Goal: Task Accomplishment & Management: Use online tool/utility

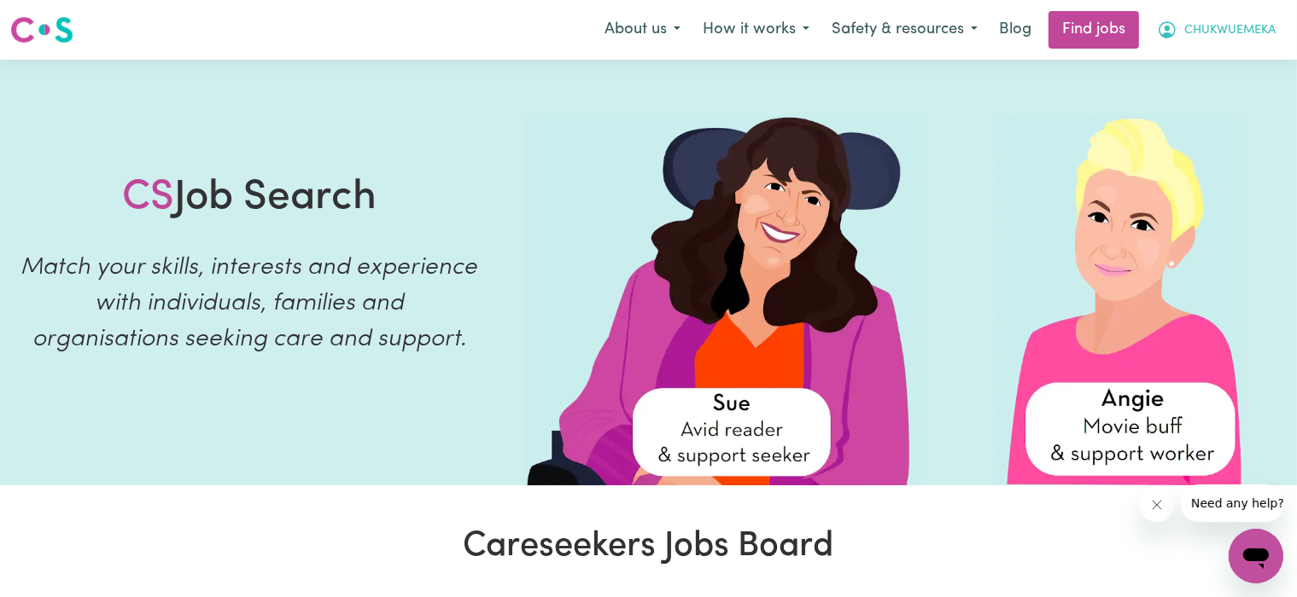
click at [1199, 26] on span "CHUKWUEMEKA" at bounding box center [1229, 30] width 91 height 19
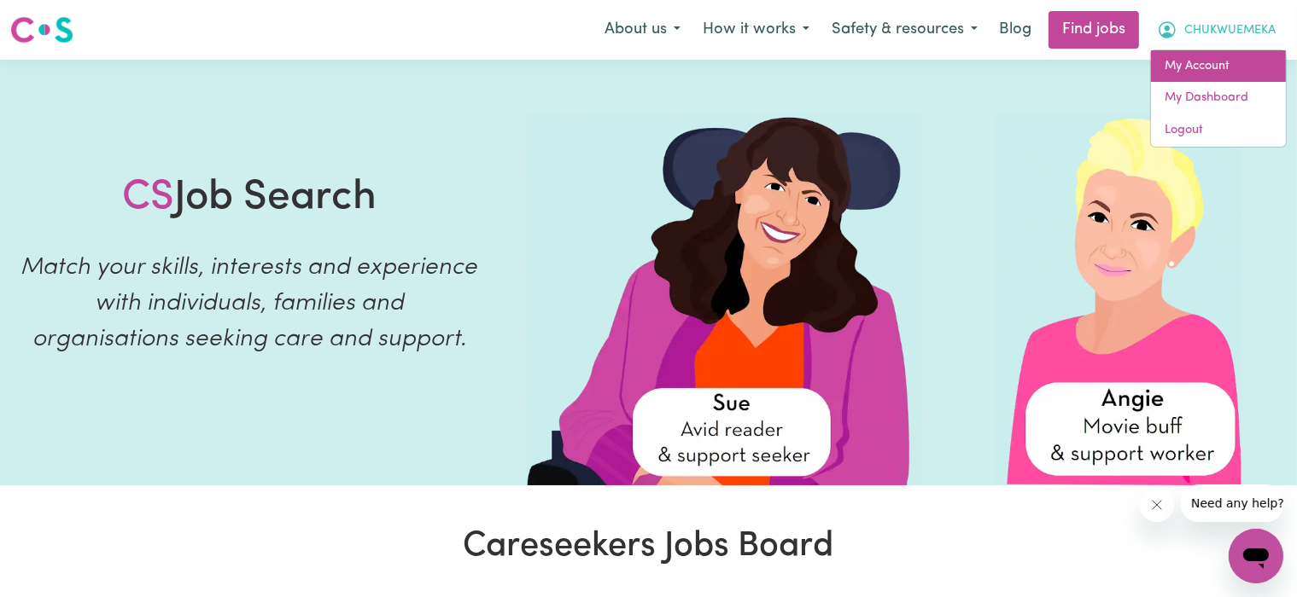
click at [1224, 67] on link "My Account" at bounding box center [1218, 66] width 135 height 32
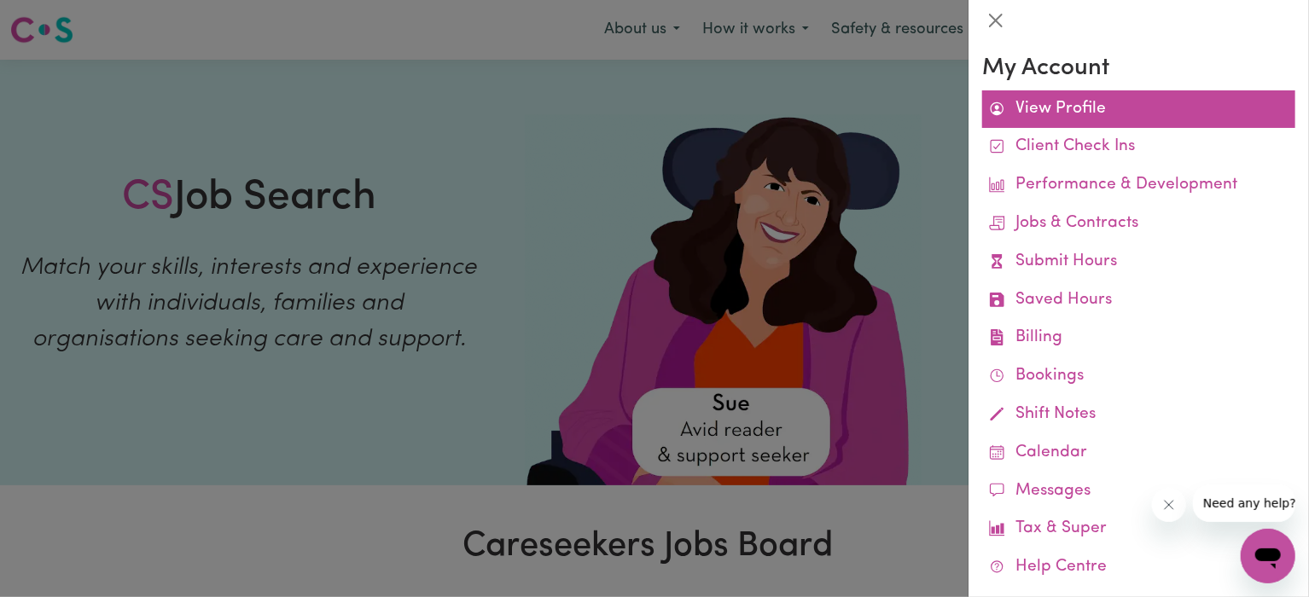
click at [1117, 110] on link "View Profile" at bounding box center [1138, 109] width 313 height 38
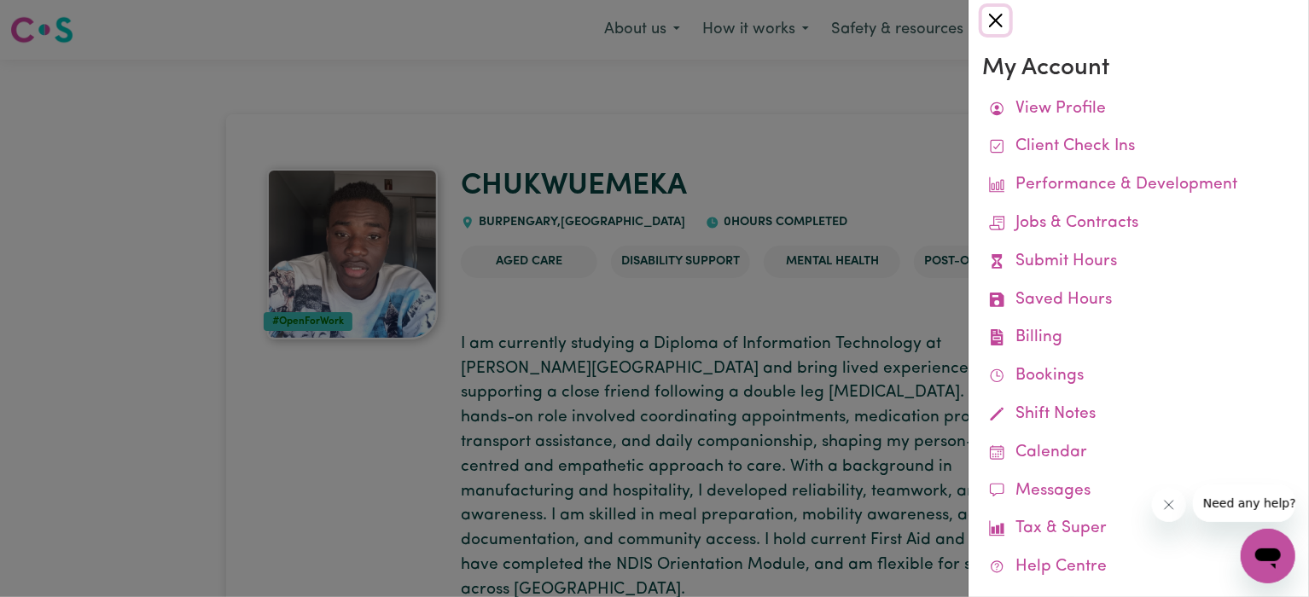
click at [989, 21] on button "Close" at bounding box center [995, 20] width 27 height 27
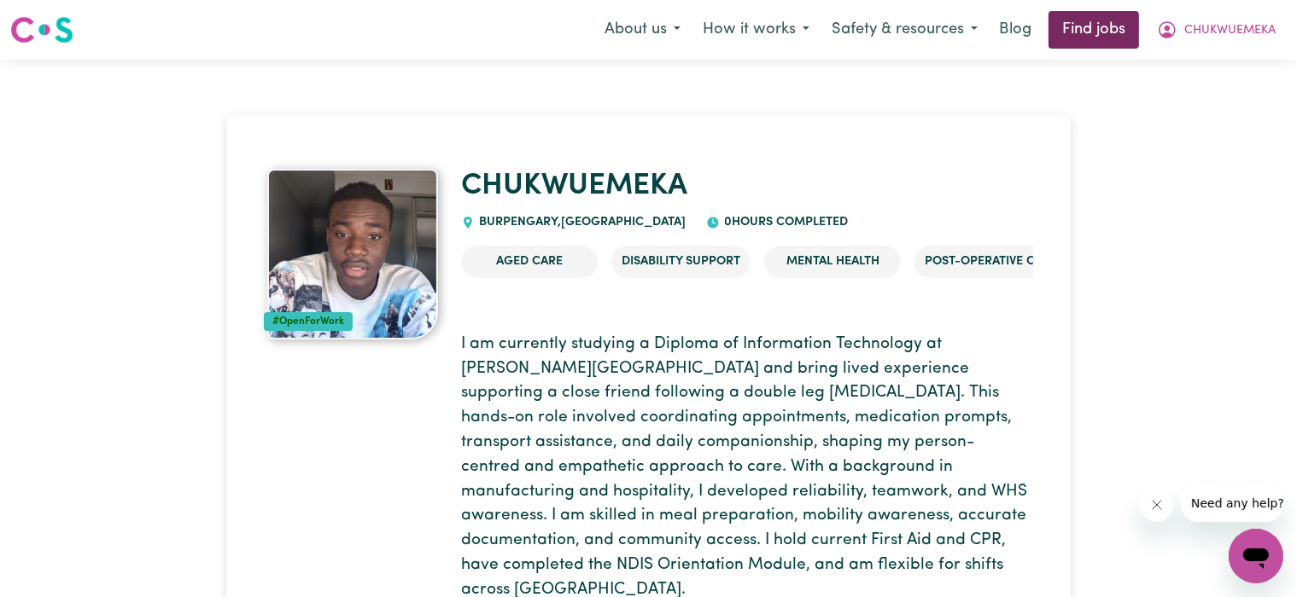
click at [1069, 36] on link "Find jobs" at bounding box center [1093, 30] width 90 height 38
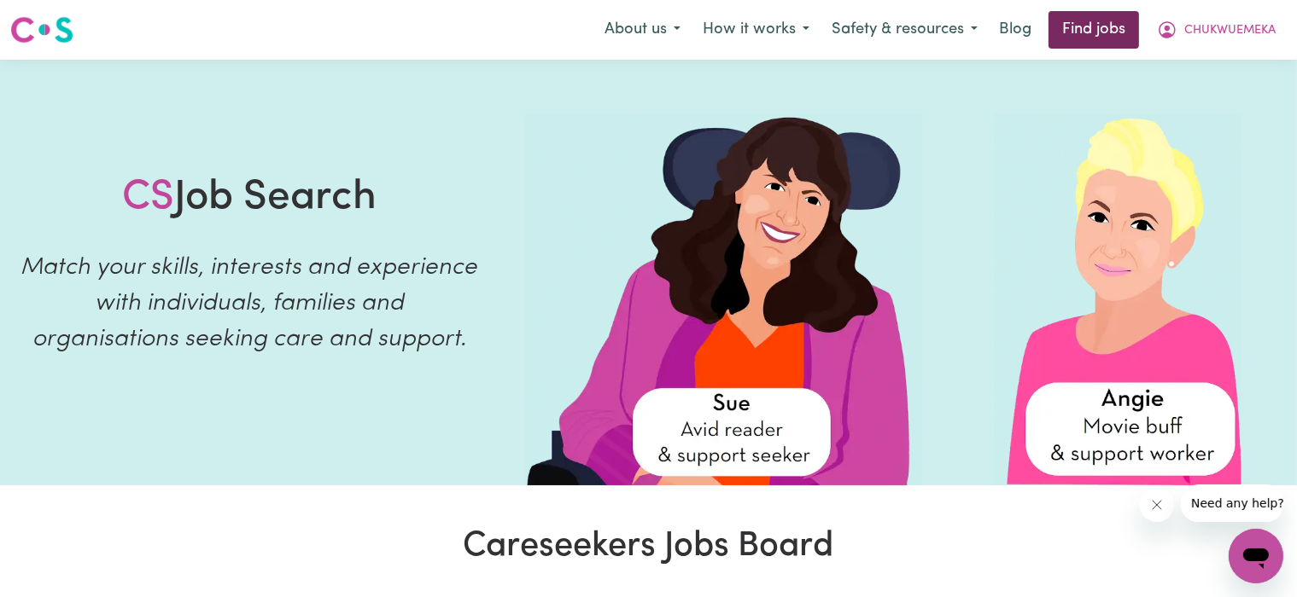
click at [1114, 32] on link "Find jobs" at bounding box center [1093, 30] width 90 height 38
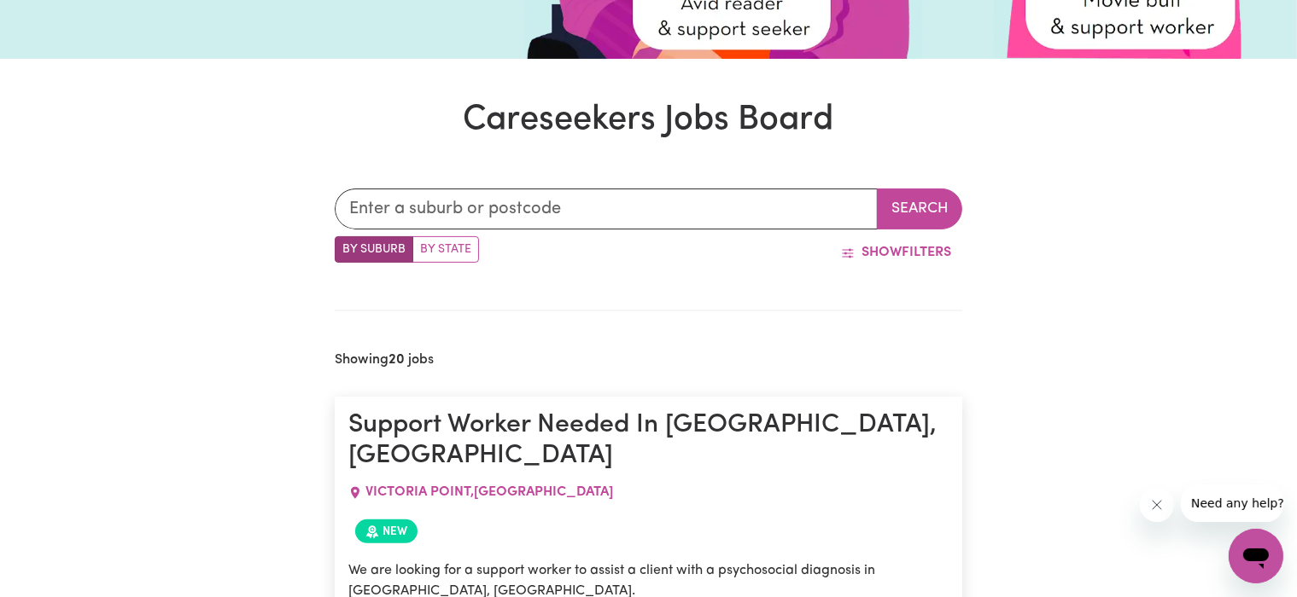
scroll to position [423, 0]
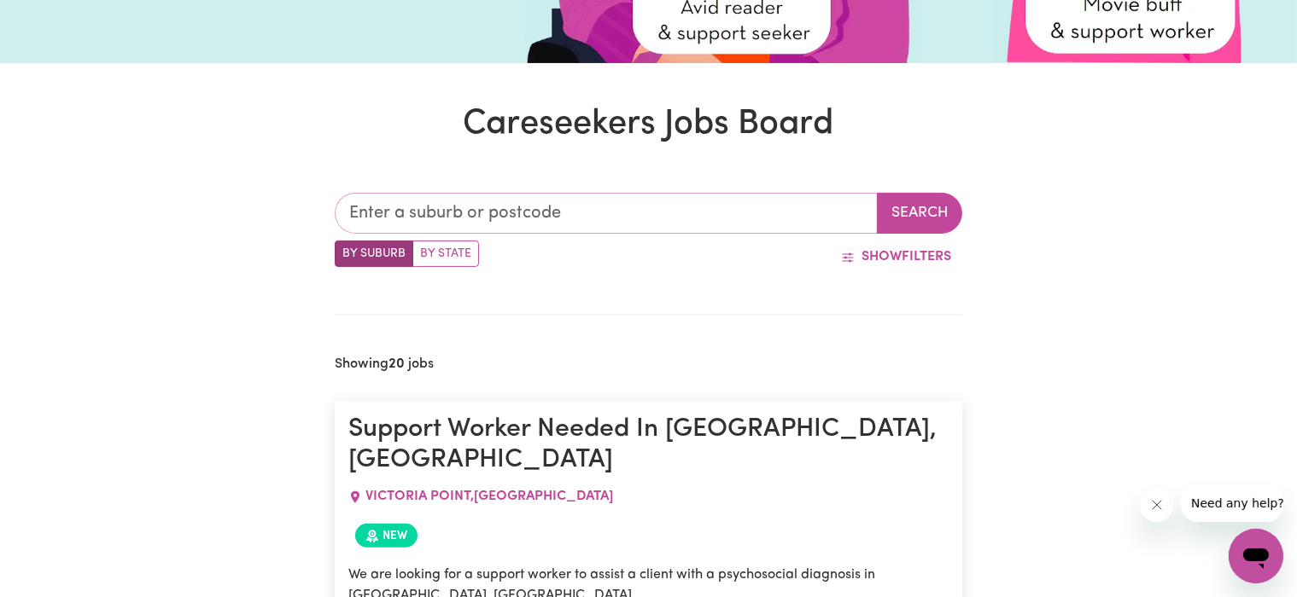
click at [492, 209] on input "text" at bounding box center [607, 213] width 544 height 41
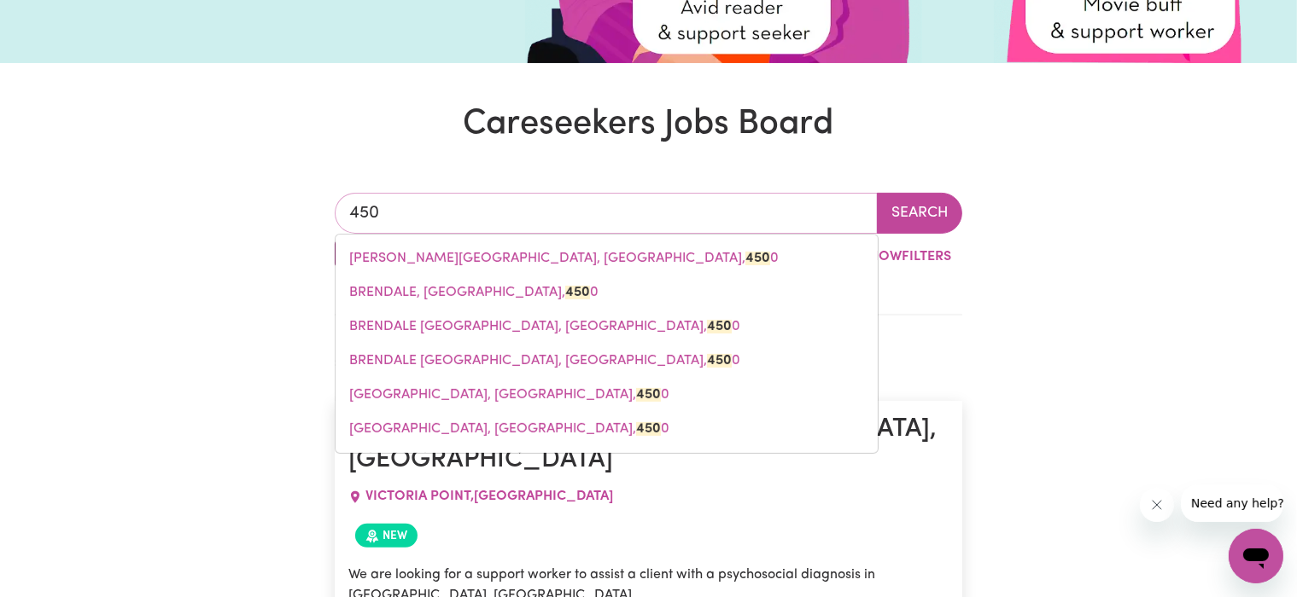
type input "4505"
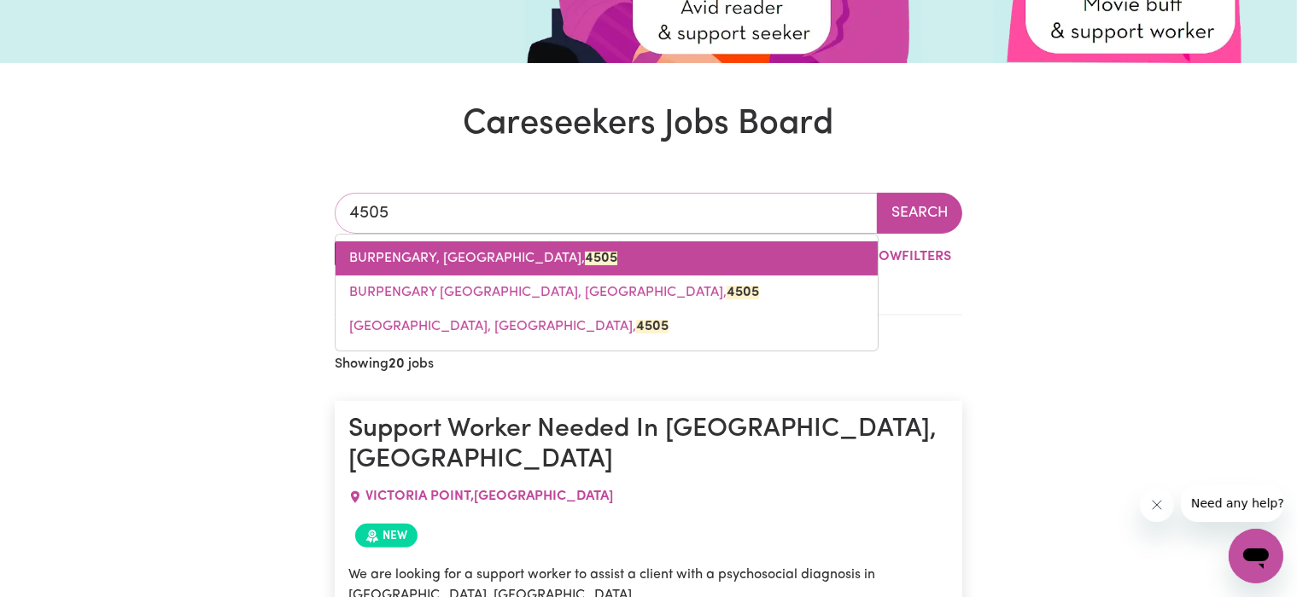
click at [429, 253] on span "BURPENGARY, [GEOGRAPHIC_DATA], 4505" at bounding box center [483, 259] width 268 height 14
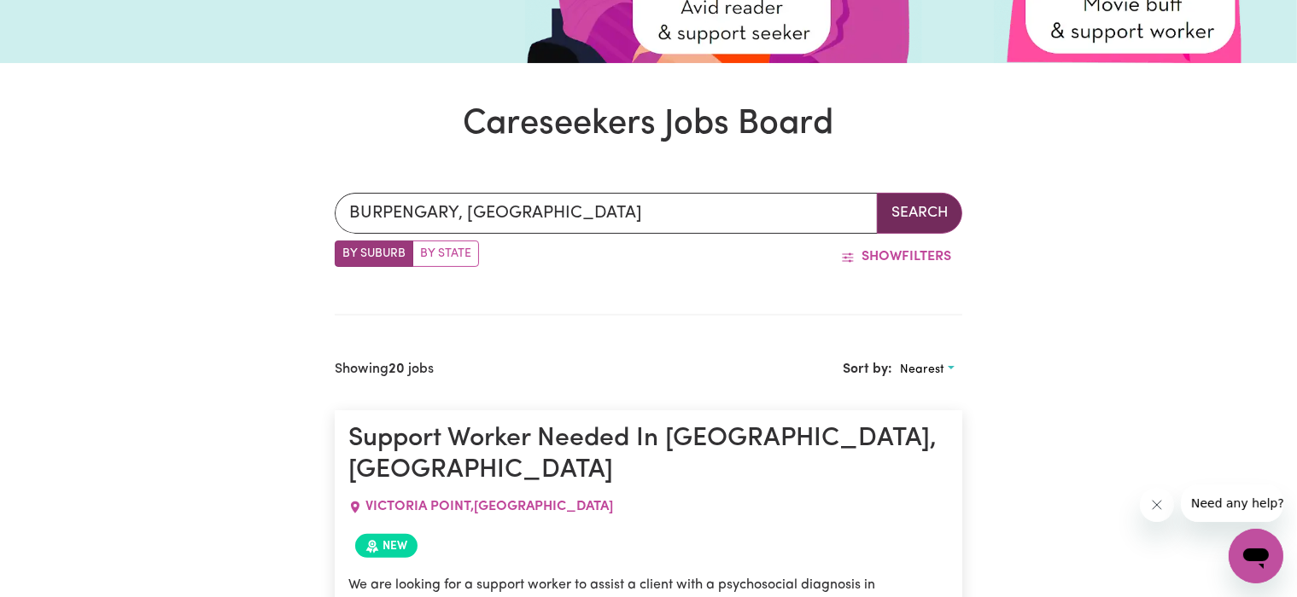
click at [882, 221] on button "Search" at bounding box center [919, 213] width 85 height 41
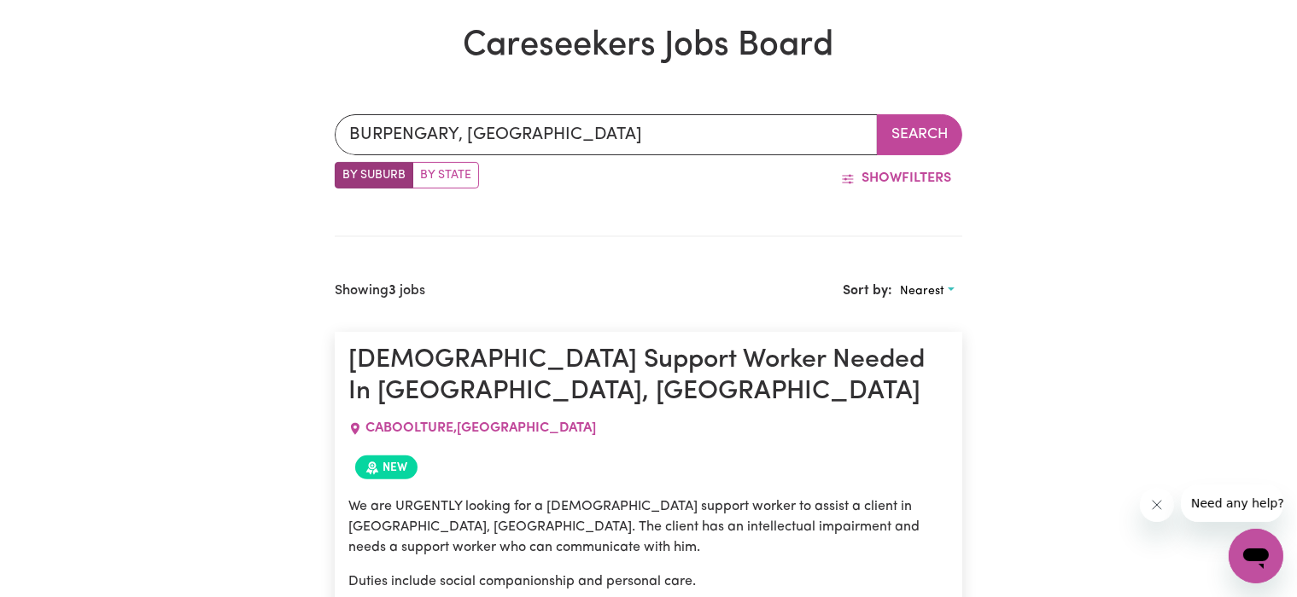
click at [700, 346] on h1 "[DEMOGRAPHIC_DATA] Support Worker Needed In [GEOGRAPHIC_DATA], [GEOGRAPHIC_DATA]" at bounding box center [648, 377] width 601 height 62
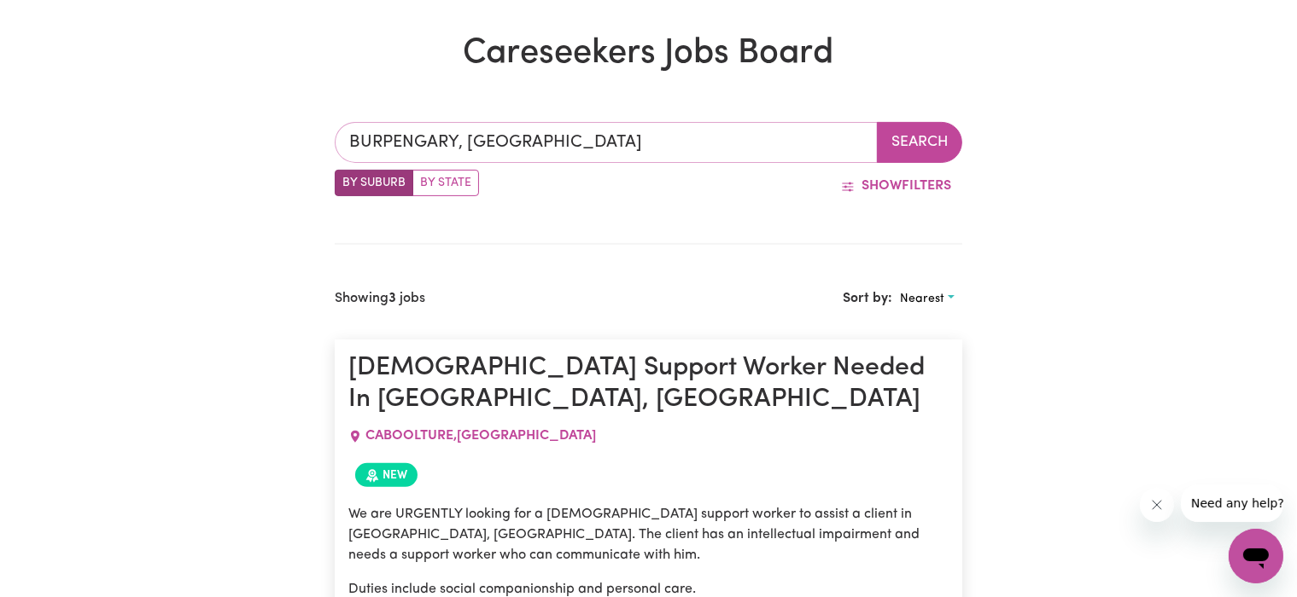
type input "BURPENGARY, [GEOGRAPHIC_DATA], 4505"
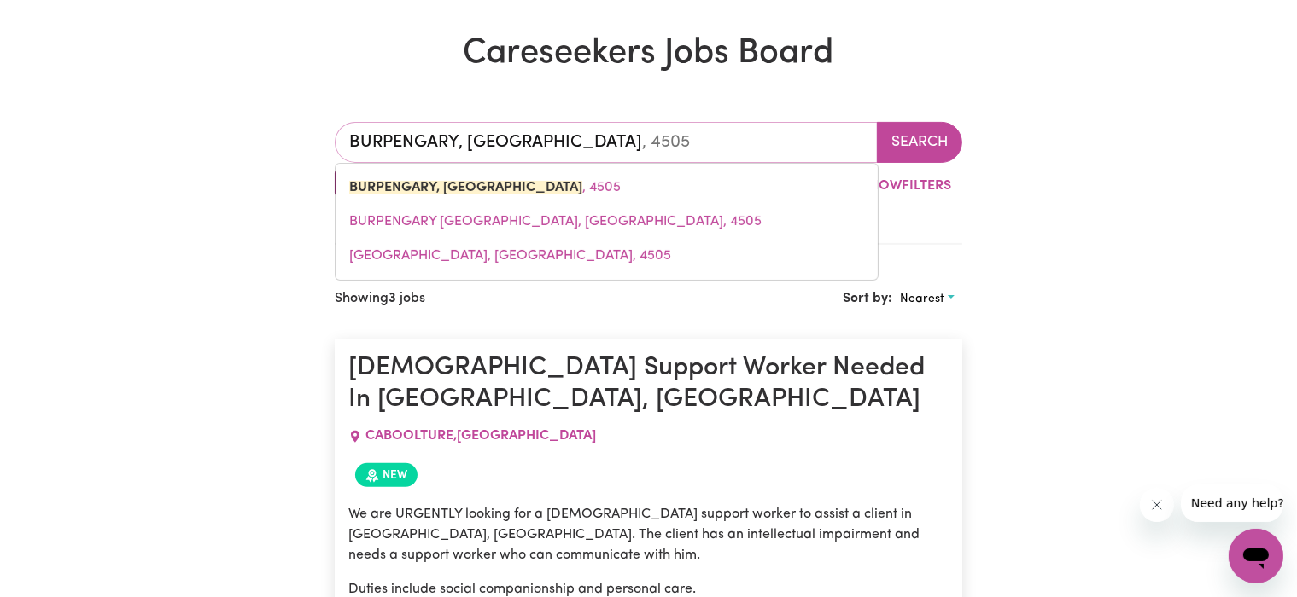
drag, startPoint x: 570, startPoint y: 146, endPoint x: 137, endPoint y: 213, distance: 438.7
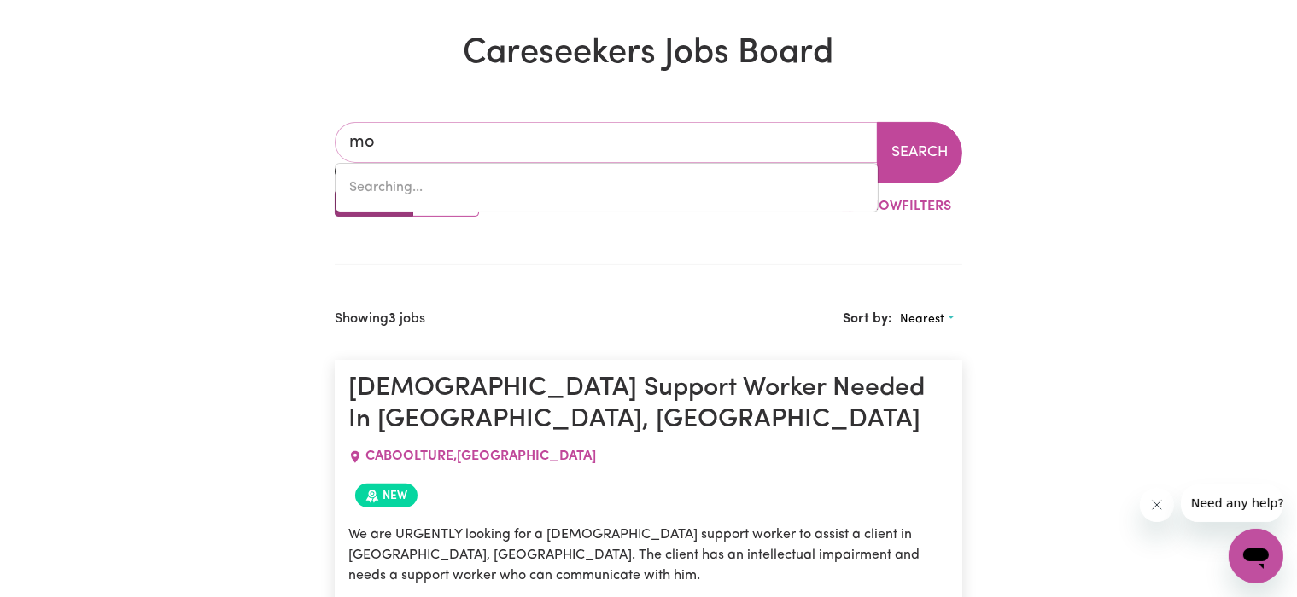
type input "m"
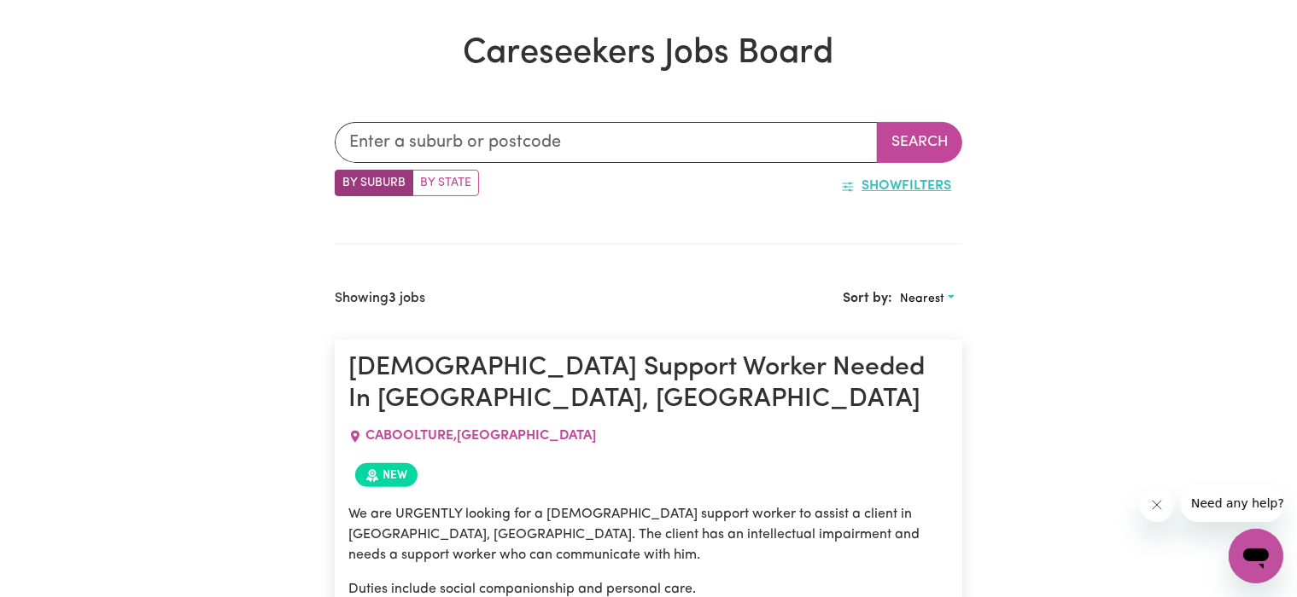
click at [892, 197] on button "Show Filters" at bounding box center [896, 186] width 132 height 32
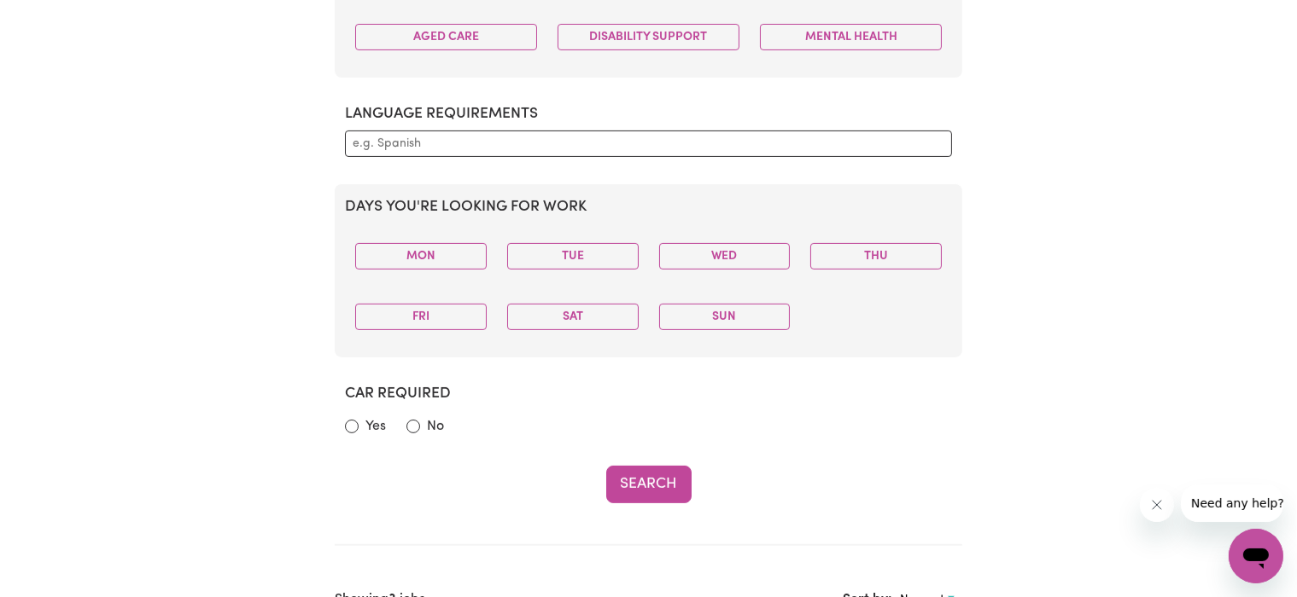
scroll to position [744, 0]
drag, startPoint x: 771, startPoint y: 310, endPoint x: 775, endPoint y: 285, distance: 25.1
click at [777, 293] on div "Sun" at bounding box center [725, 317] width 152 height 54
click at [751, 316] on button "Sun" at bounding box center [724, 317] width 131 height 26
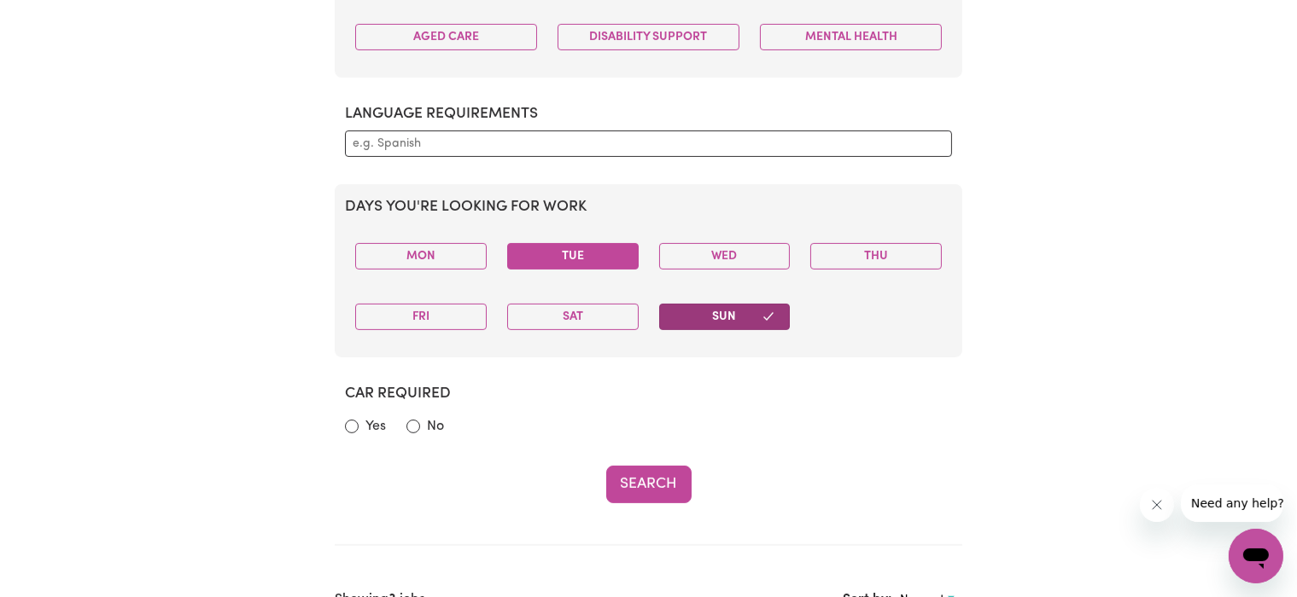
click at [584, 243] on button "Tue" at bounding box center [572, 256] width 131 height 26
click at [422, 428] on div "No" at bounding box center [425, 427] width 38 height 20
click at [417, 424] on input "No" at bounding box center [413, 427] width 14 height 14
radio input "true"
click at [630, 484] on button "Search" at bounding box center [648, 485] width 85 height 38
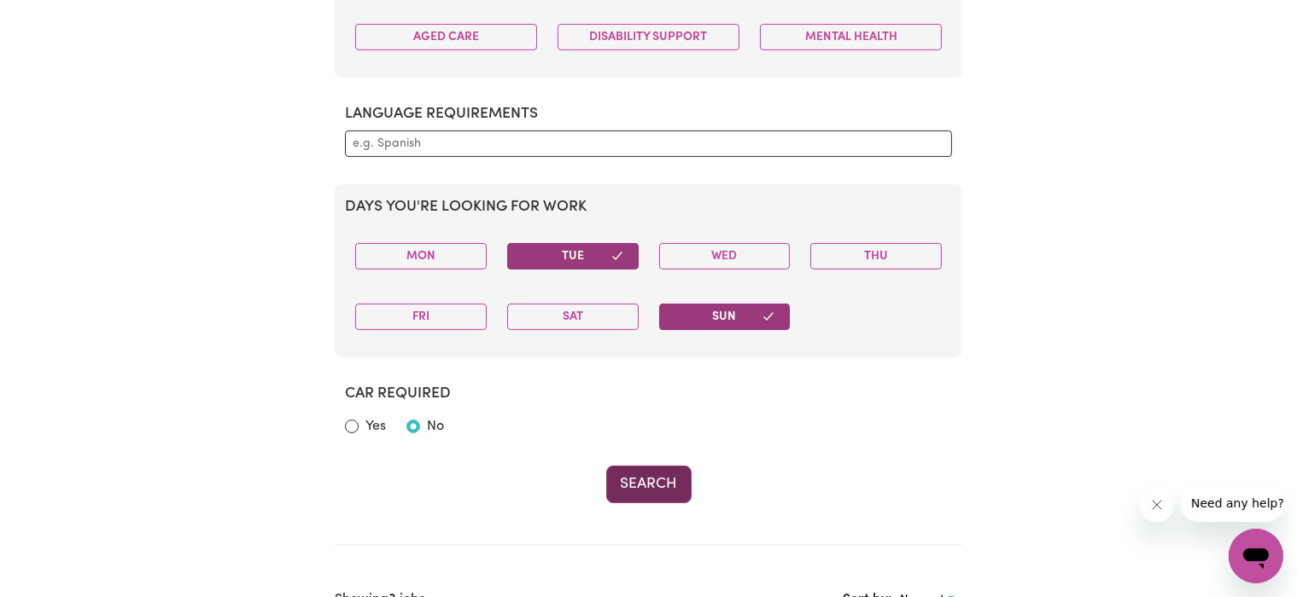
click at [680, 480] on button "Search" at bounding box center [648, 485] width 85 height 38
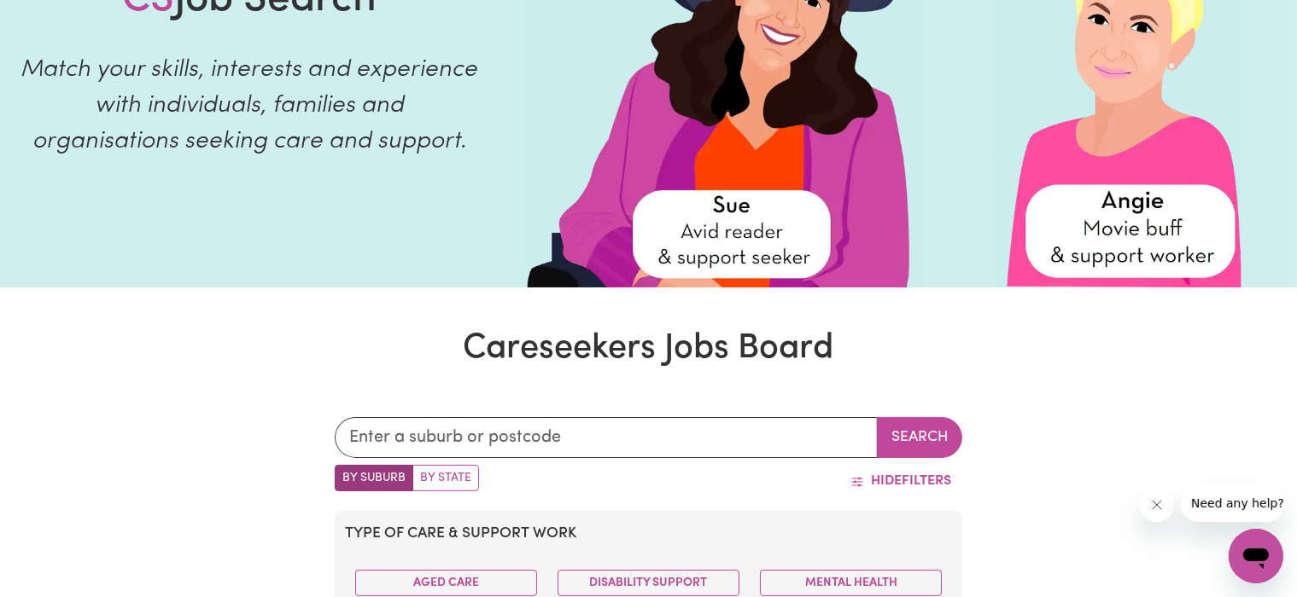
scroll to position [197, 0]
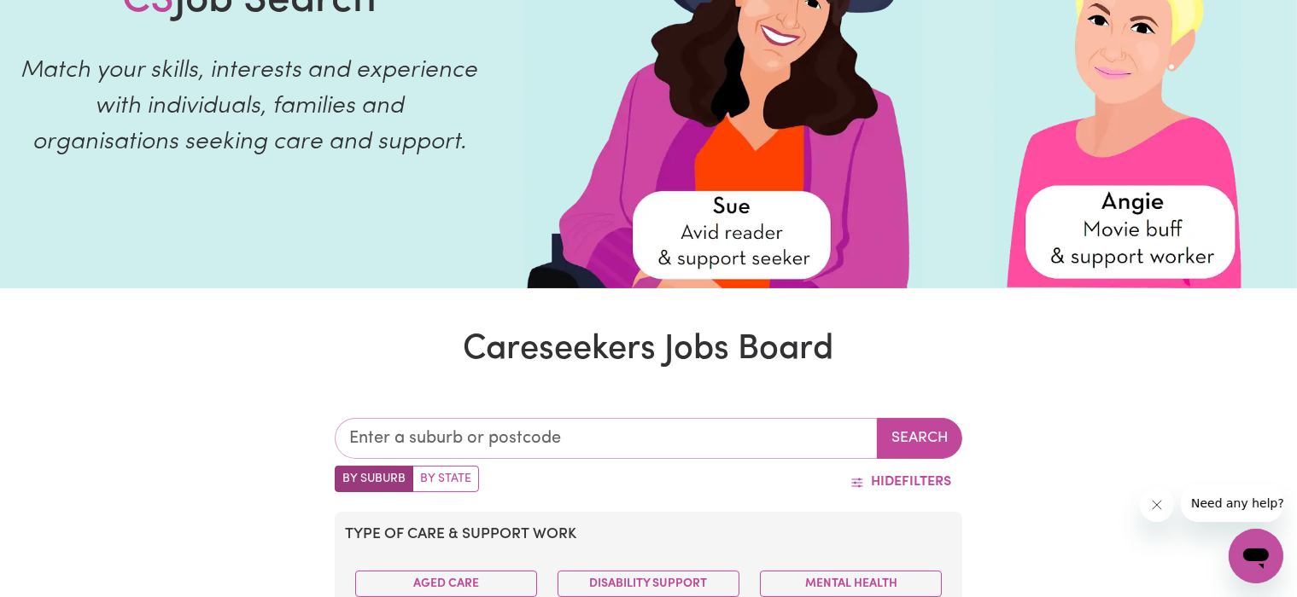
click at [412, 452] on input "text" at bounding box center [607, 438] width 544 height 41
type input "eag"
type input "eagLE BAY, [GEOGRAPHIC_DATA], 6281"
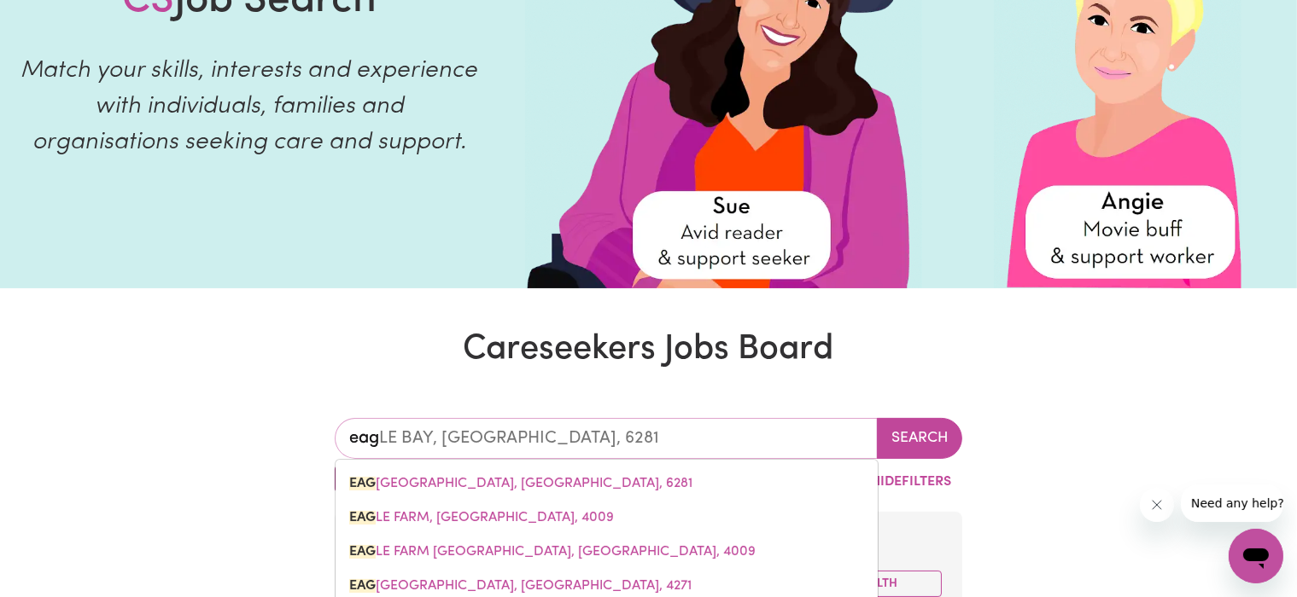
type input "eagl"
type input "eaglE BAY, [GEOGRAPHIC_DATA], 6281"
type input "eagle"
type input "[GEOGRAPHIC_DATA], [GEOGRAPHIC_DATA], 6281"
type input "eagle j"
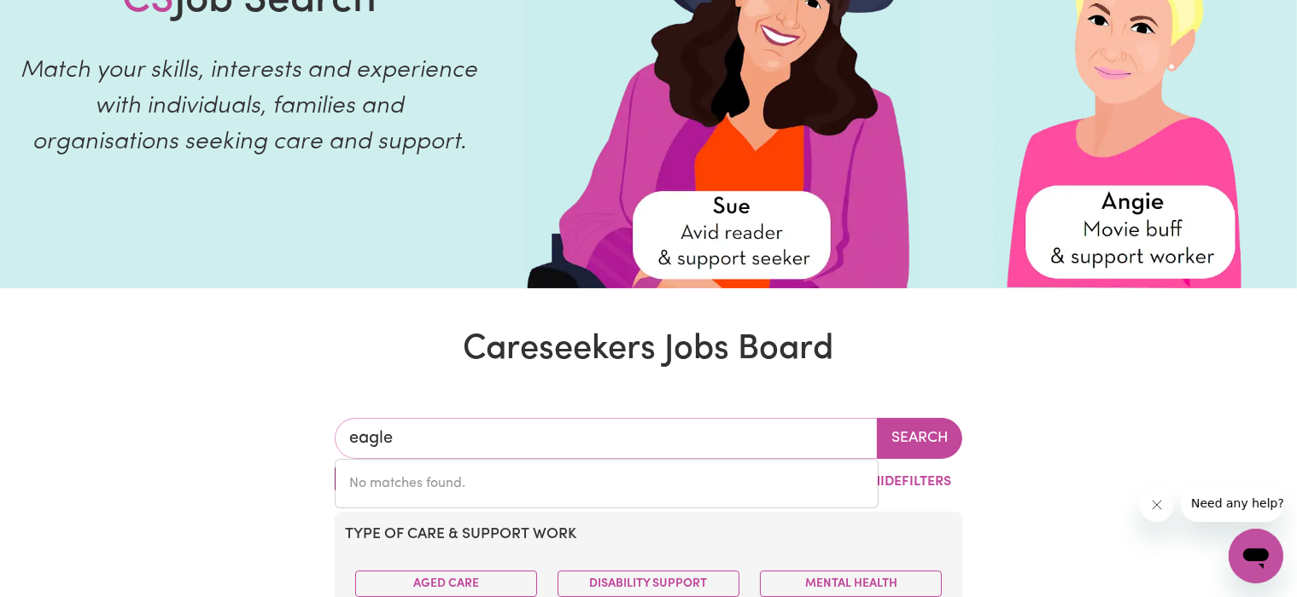
type input "eagle"
type input "[GEOGRAPHIC_DATA], [GEOGRAPHIC_DATA], 6281"
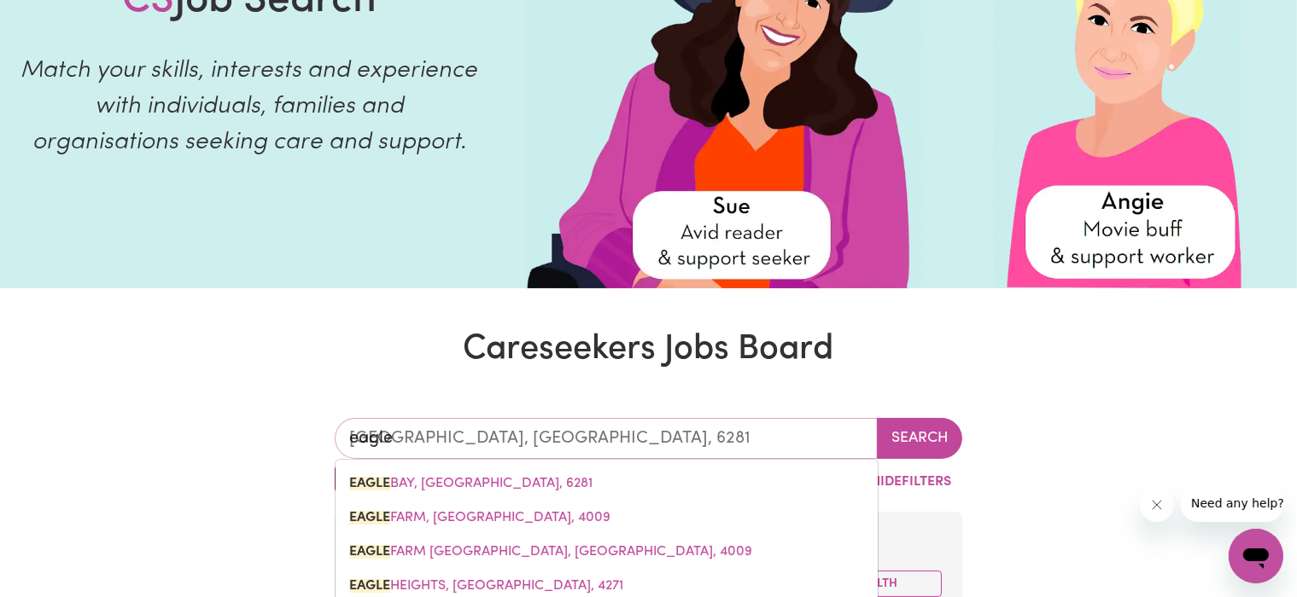
click at [545, 497] on link "[GEOGRAPHIC_DATA], [GEOGRAPHIC_DATA], 6281" at bounding box center [606, 484] width 542 height 34
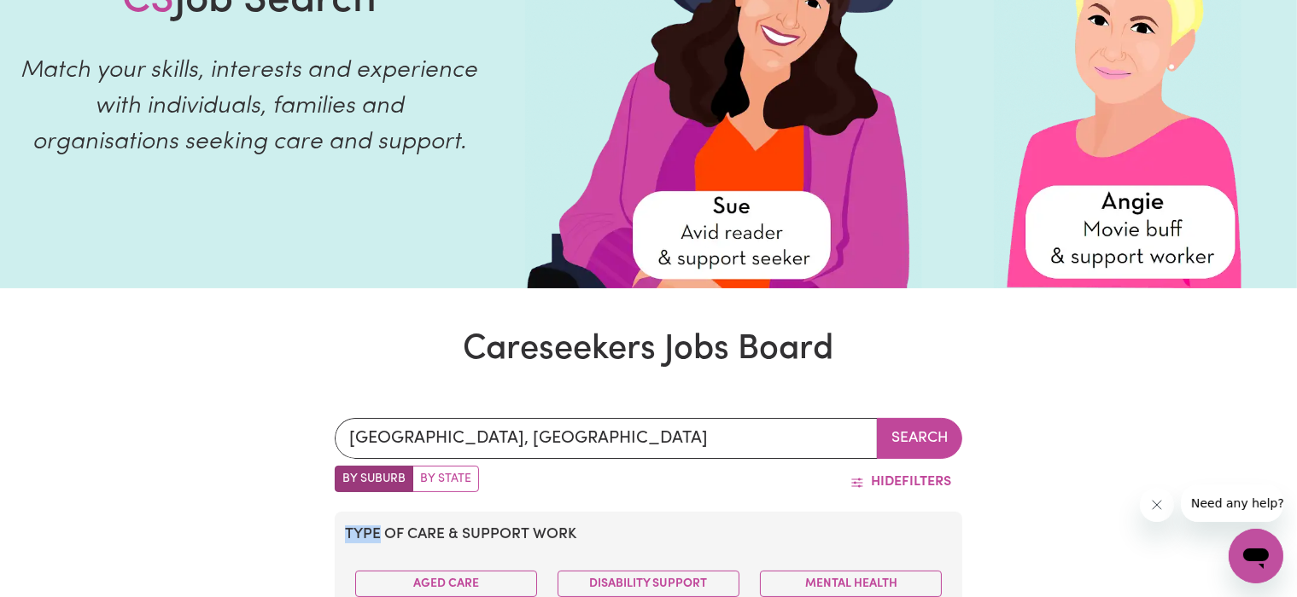
click at [545, 497] on div "Hide Filters" at bounding box center [721, 482] width 484 height 32
type input "[GEOGRAPHIC_DATA], [GEOGRAPHIC_DATA], 6281"
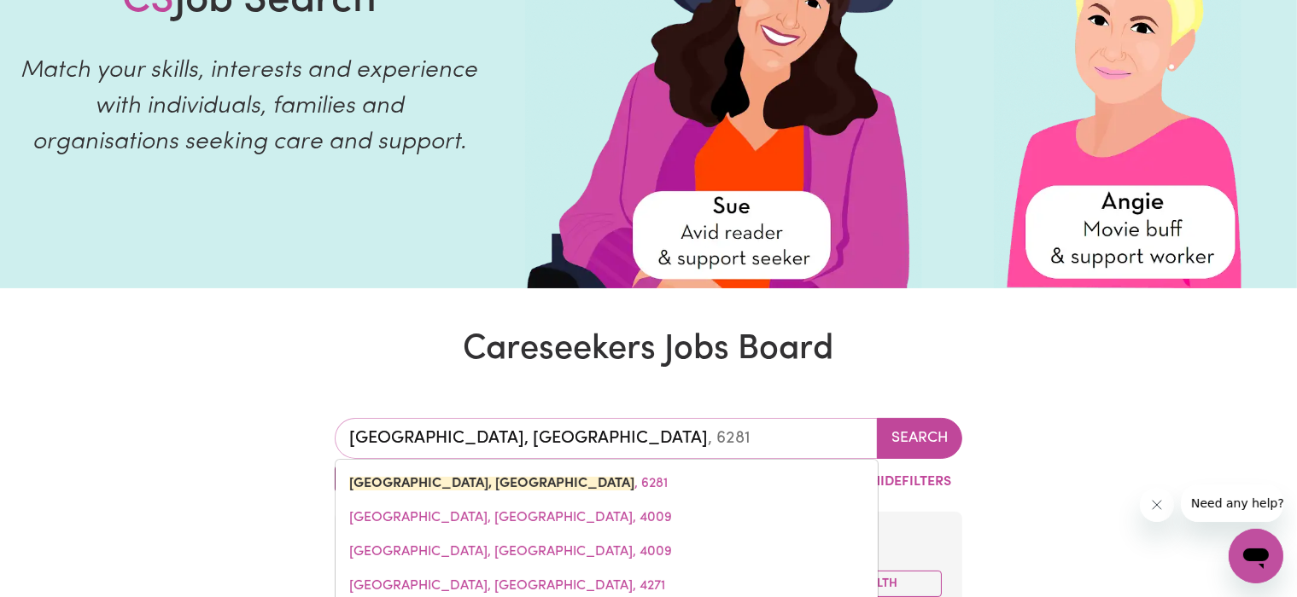
drag, startPoint x: 621, startPoint y: 446, endPoint x: 278, endPoint y: 448, distance: 343.1
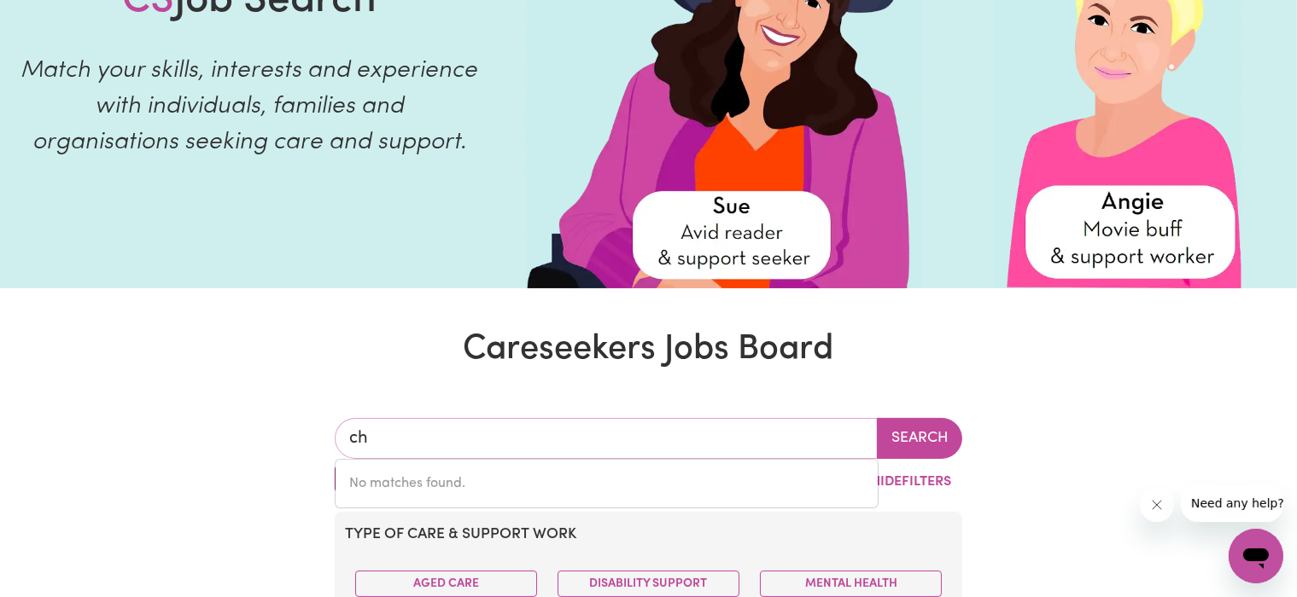
type input "c"
type input "b"
click at [922, 450] on button "Search" at bounding box center [919, 438] width 85 height 41
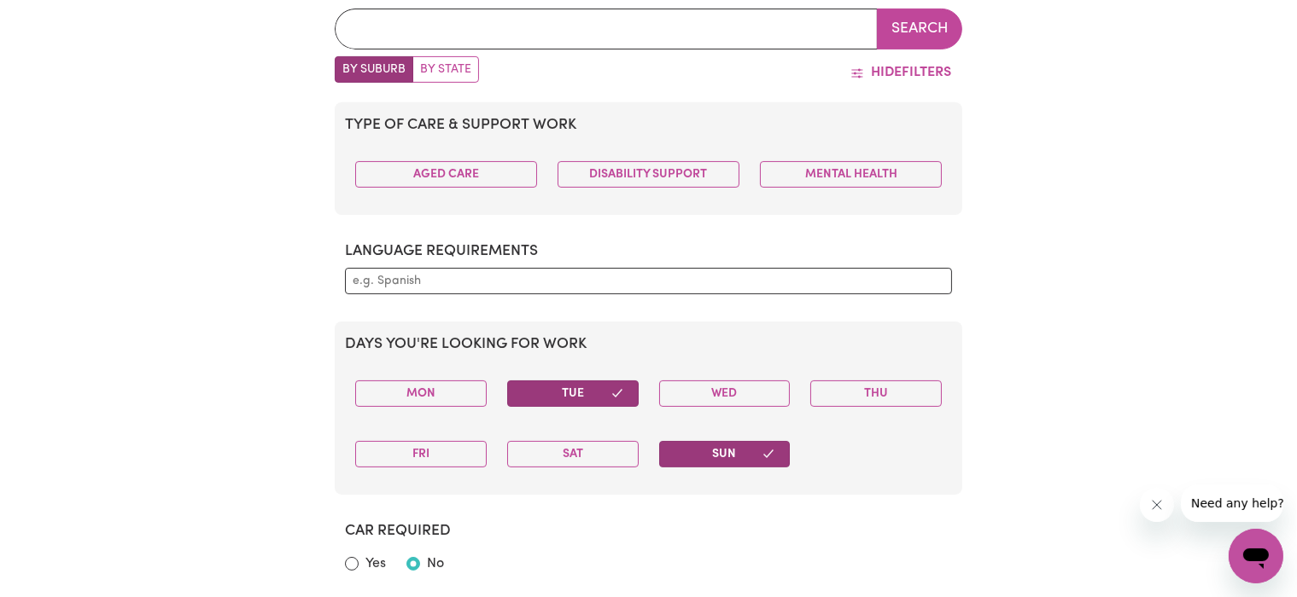
scroll to position [292, 0]
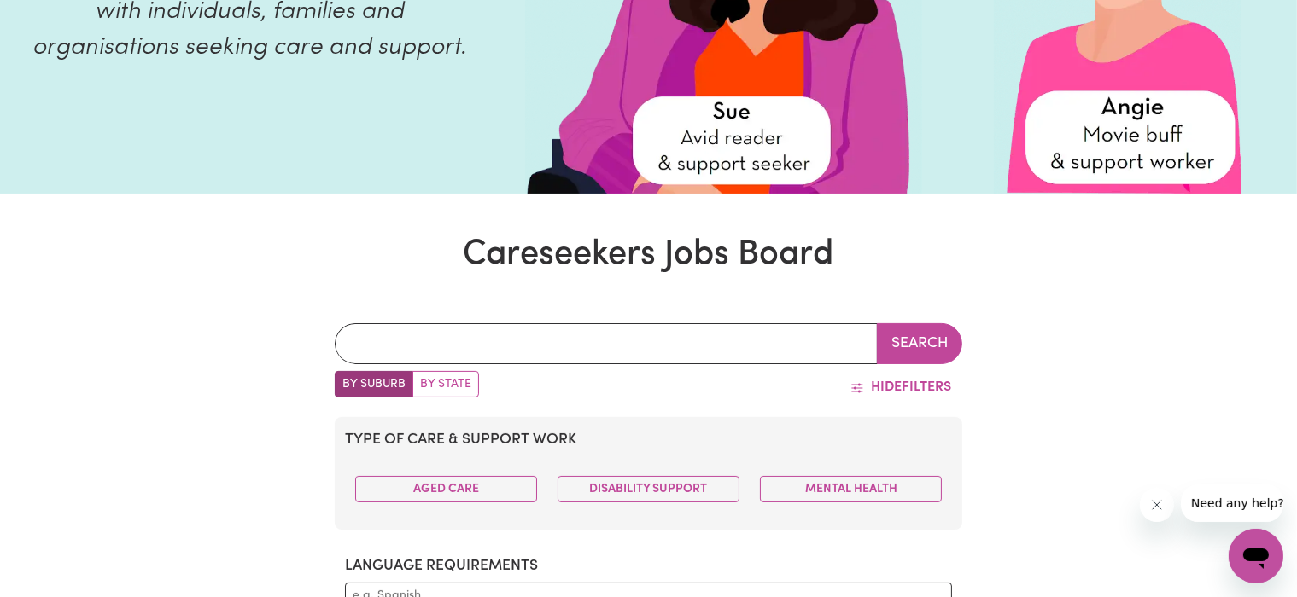
click at [418, 383] on label "By State" at bounding box center [445, 384] width 67 height 26
click at [346, 382] on input "By State" at bounding box center [340, 376] width 11 height 11
radio input "true"
click at [400, 375] on label "By Suburb" at bounding box center [374, 384] width 79 height 26
click at [346, 375] on input "By Suburb" at bounding box center [340, 376] width 11 height 11
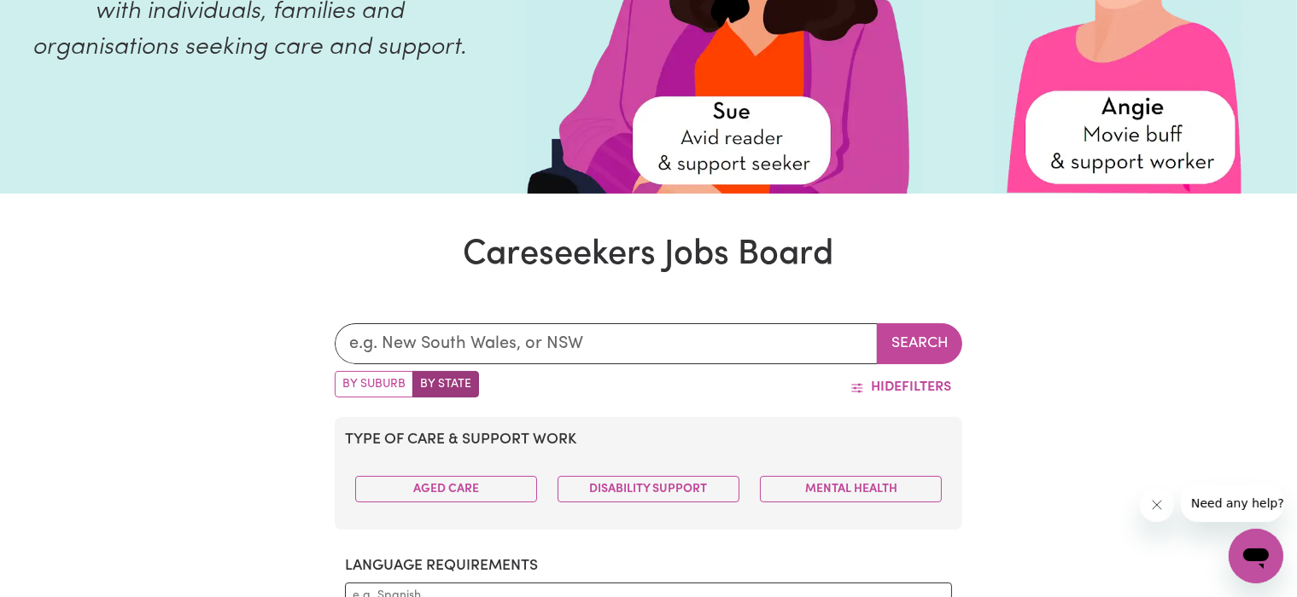
radio input "true"
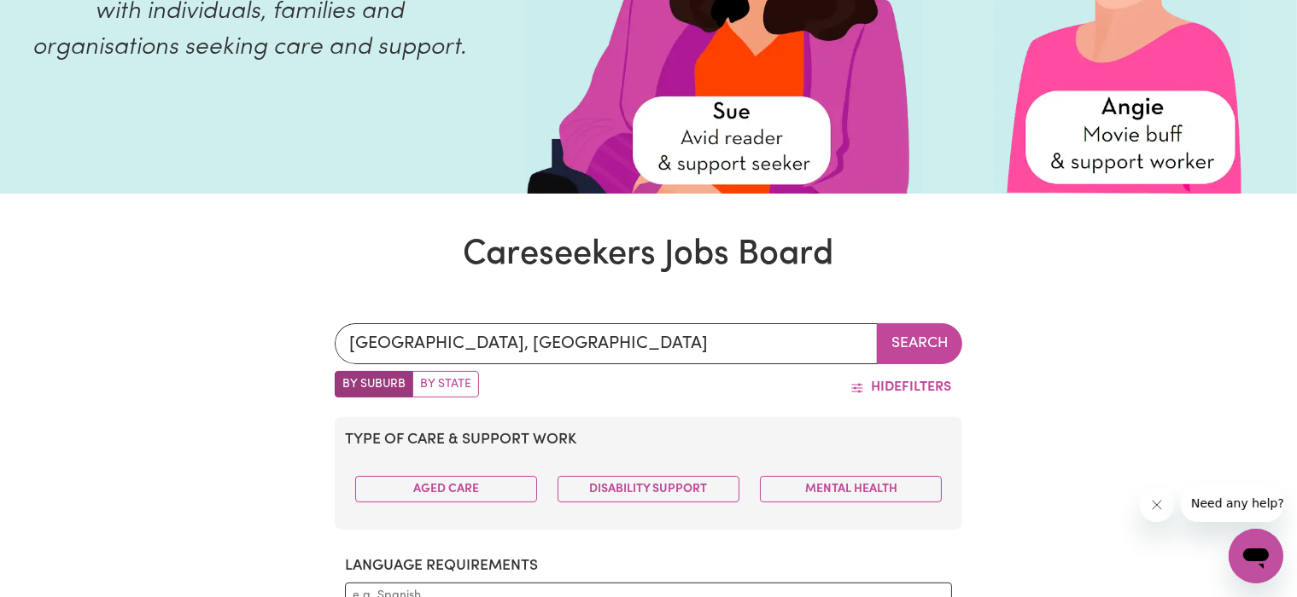
click at [468, 384] on label "By State" at bounding box center [445, 384] width 67 height 26
click at [346, 382] on input "By State" at bounding box center [340, 376] width 11 height 11
radio input "true"
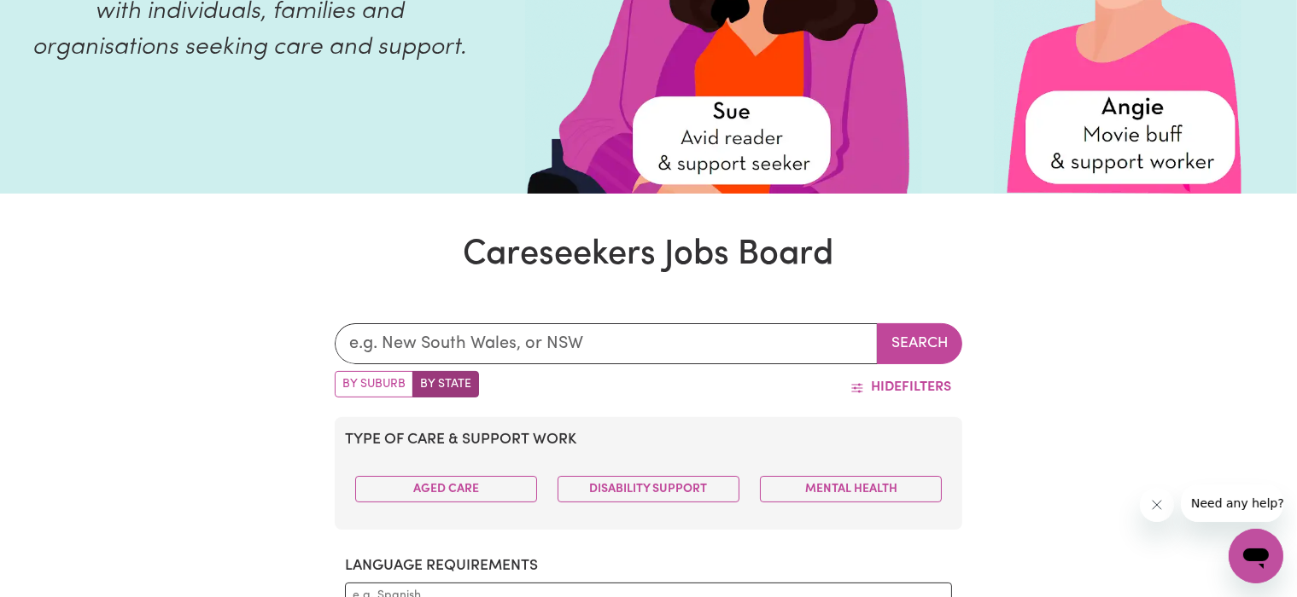
click at [386, 399] on div "By Suburb By State" at bounding box center [407, 387] width 144 height 32
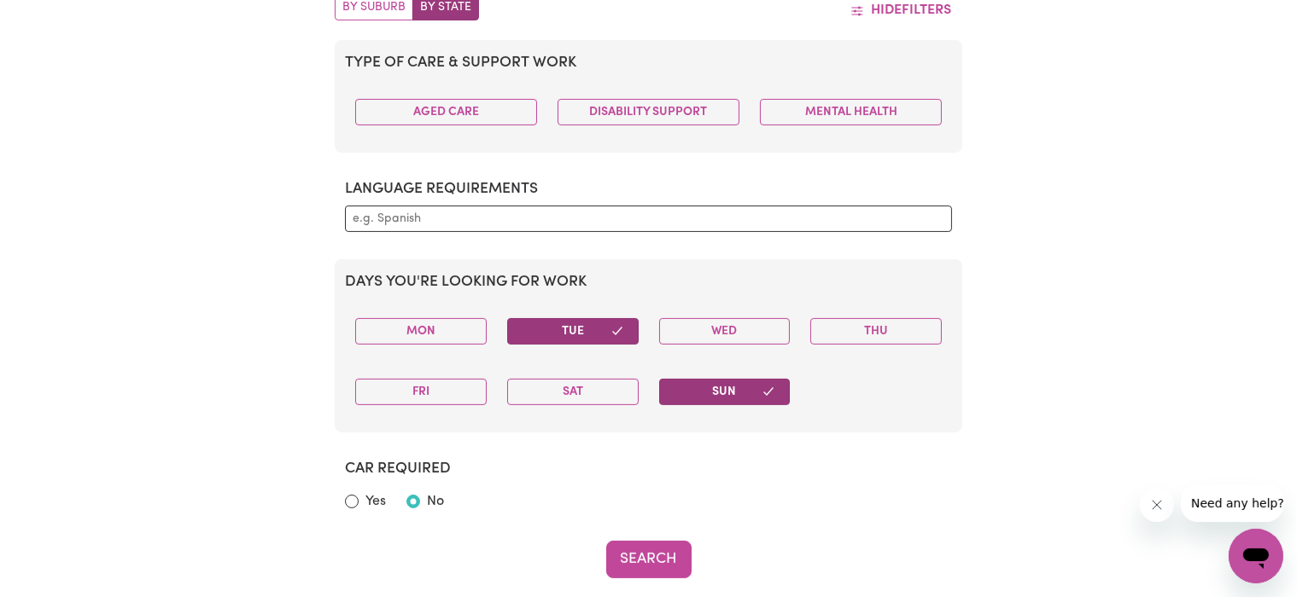
scroll to position [744, 0]
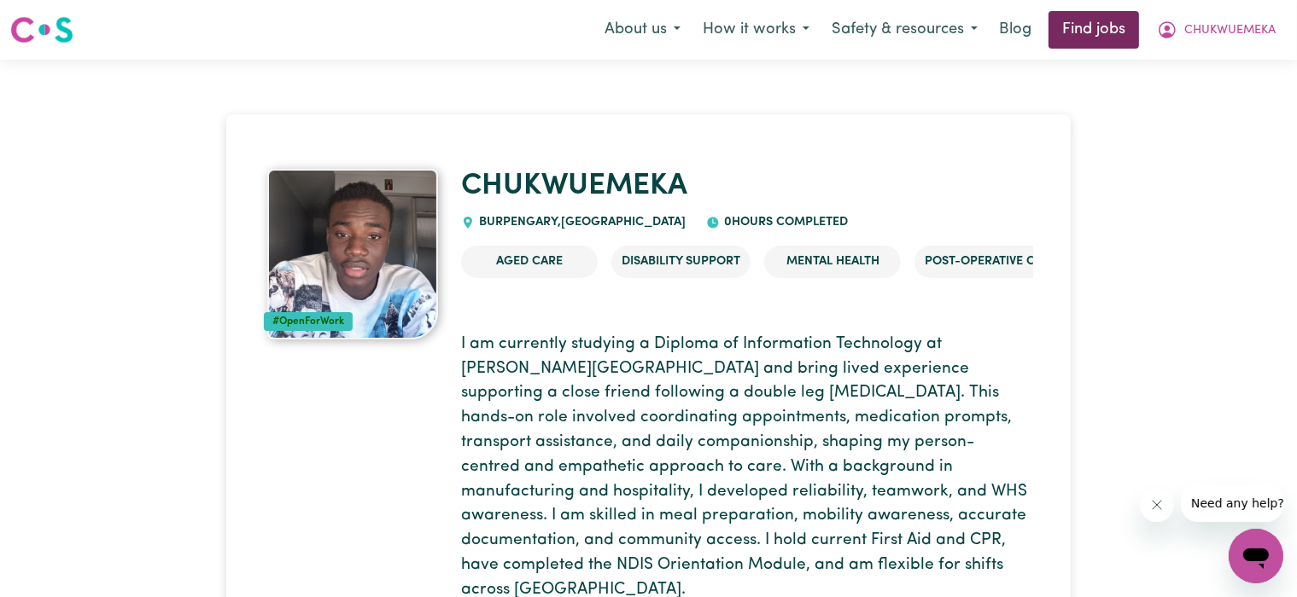
click at [1067, 32] on link "Find jobs" at bounding box center [1093, 30] width 90 height 38
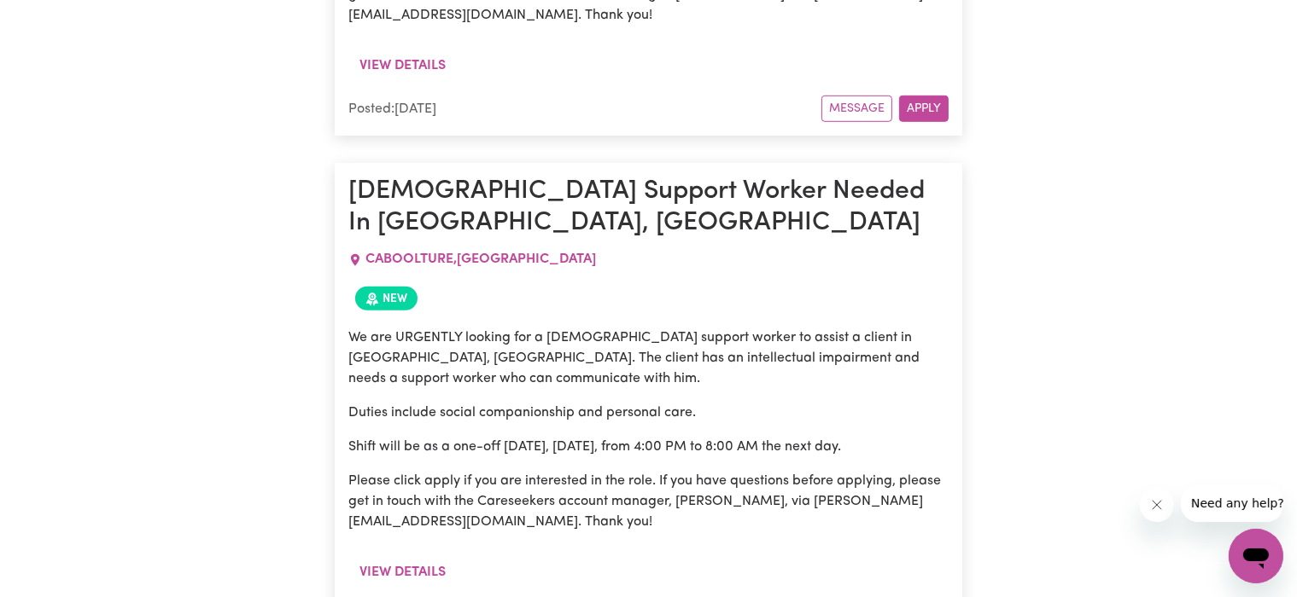
scroll to position [1263, 0]
click at [679, 481] on p "Please click apply if you are interested in the role. If you have questions bef…" at bounding box center [648, 500] width 601 height 61
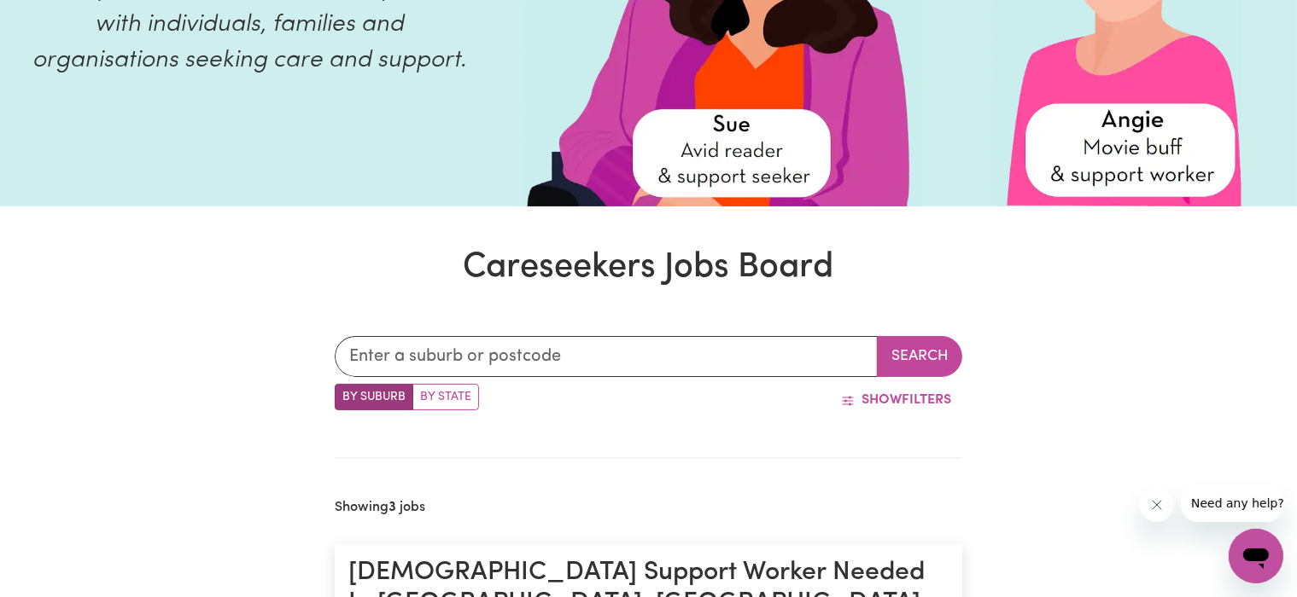
scroll to position [0, 0]
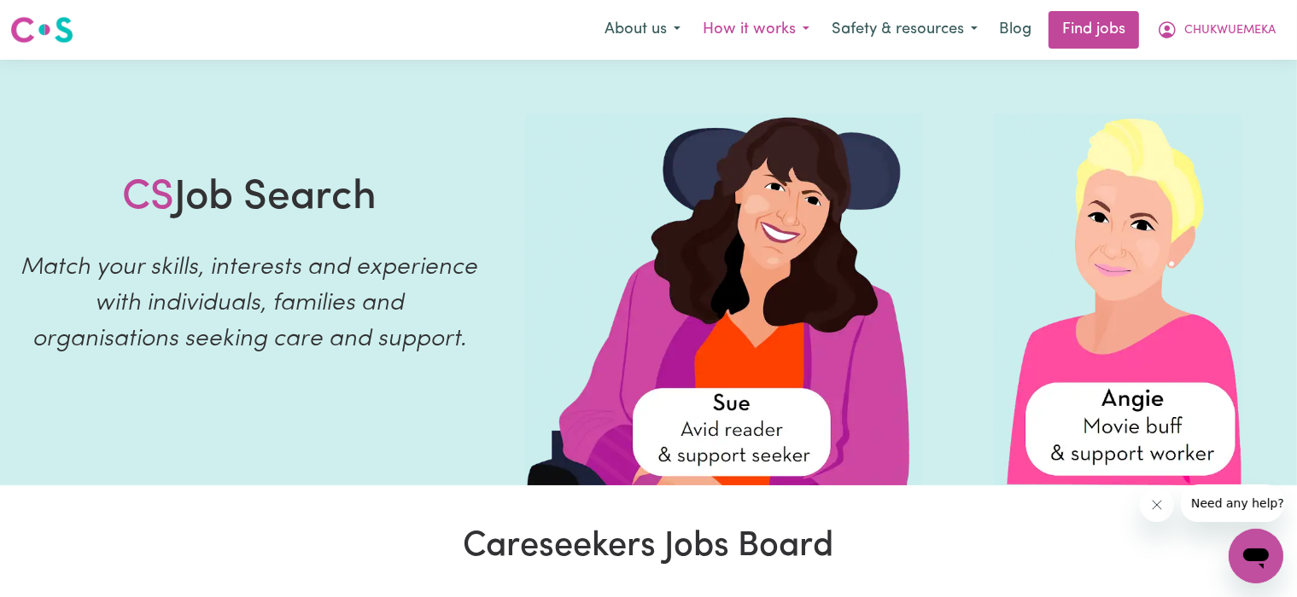
click at [728, 22] on button "How it works" at bounding box center [755, 30] width 129 height 36
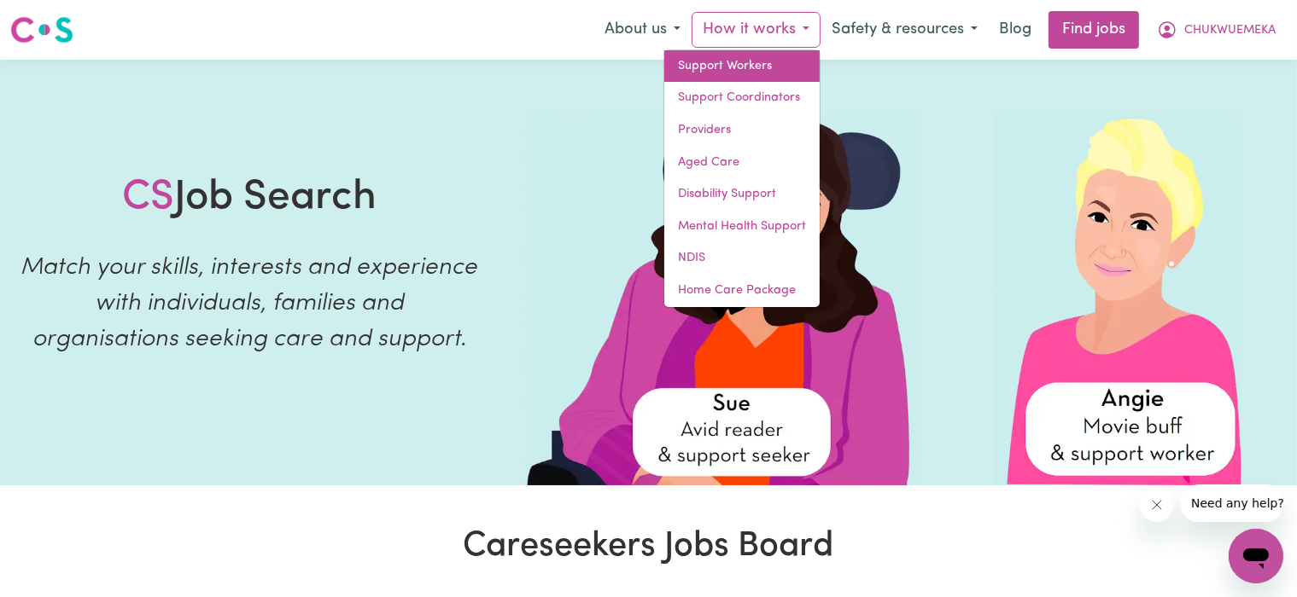
click at [708, 55] on link "Support Workers" at bounding box center [741, 66] width 155 height 32
